Goal: Transaction & Acquisition: Purchase product/service

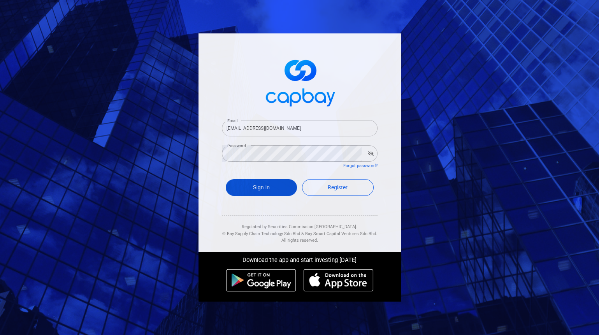
click at [259, 187] on button "Sign In" at bounding box center [262, 187] width 72 height 17
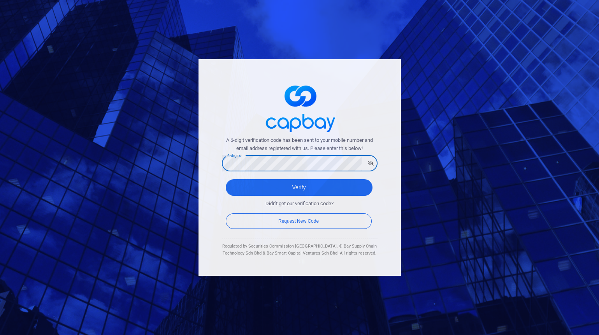
click at [226, 179] on button "Verify" at bounding box center [299, 187] width 147 height 17
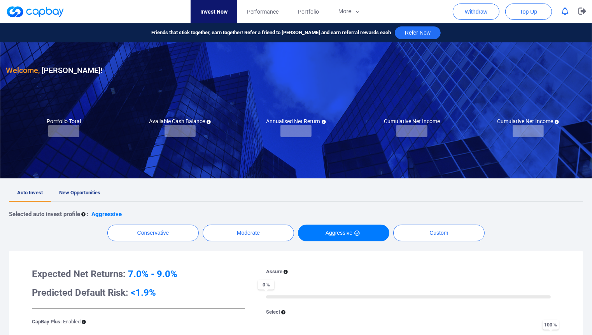
checkbox input "true"
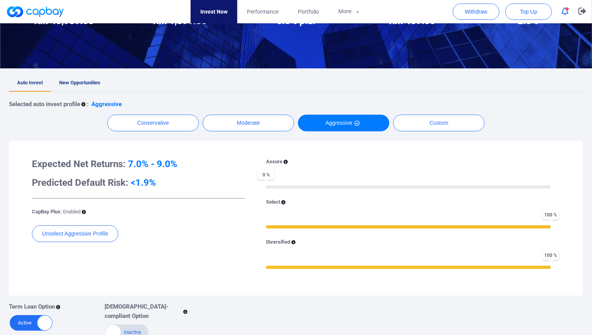
scroll to position [43, 0]
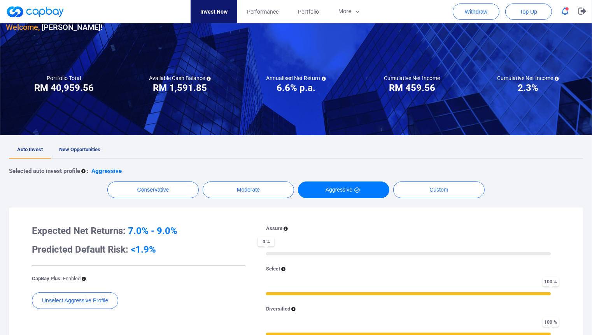
click at [85, 156] on link "New Opportunities" at bounding box center [80, 150] width 58 height 17
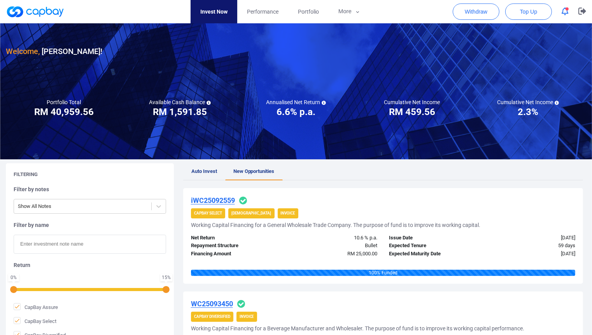
click at [560, 13] on button "button" at bounding box center [565, 11] width 15 height 12
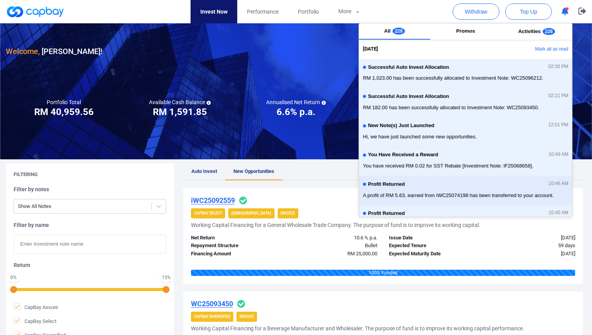
scroll to position [43, 0]
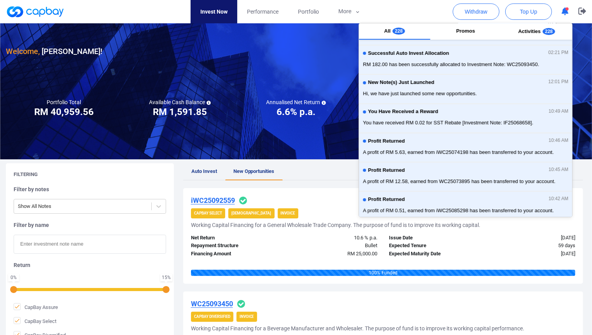
click at [270, 142] on div at bounding box center [296, 91] width 592 height 136
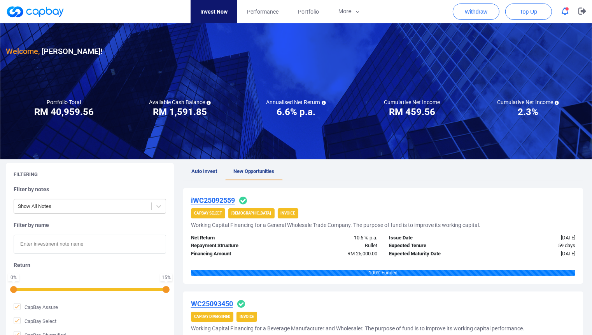
click at [209, 16] on link "Invest Now" at bounding box center [214, 11] width 47 height 23
